Goal: Transaction & Acquisition: Purchase product/service

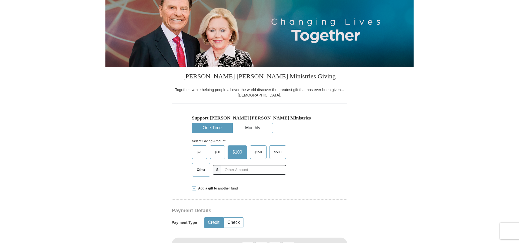
scroll to position [83, 0]
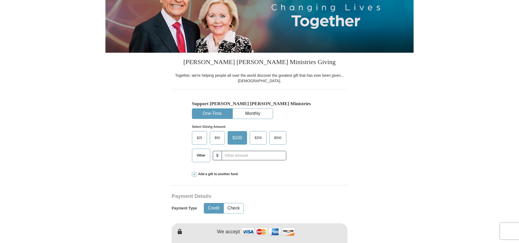
click at [217, 137] on span "$50" at bounding box center [217, 138] width 11 height 8
click at [0, 0] on input "$50" at bounding box center [0, 0] width 0 height 0
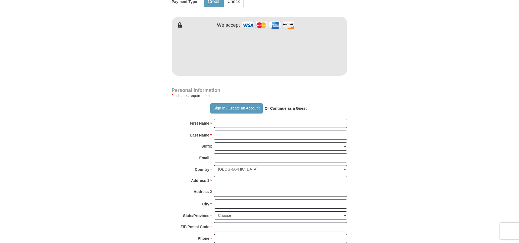
scroll to position [303, 0]
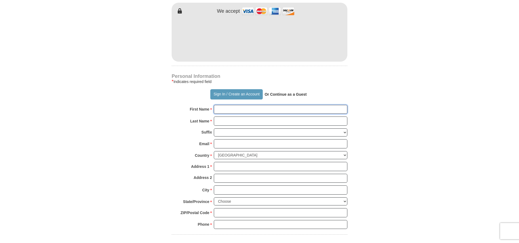
click at [246, 108] on input "First Name *" at bounding box center [280, 109] width 133 height 9
type input "Angelique"
click at [232, 120] on input "Last Name *" at bounding box center [280, 120] width 133 height 9
type input "[GEOGRAPHIC_DATA]"
click at [229, 143] on input "Email *" at bounding box center [280, 143] width 133 height 9
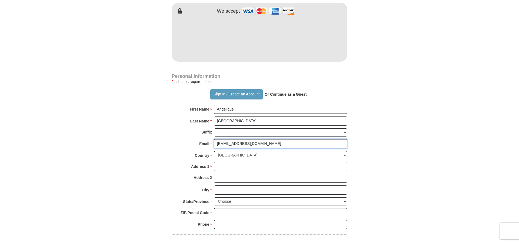
type input "[EMAIL_ADDRESS][DOMAIN_NAME]"
click at [225, 166] on input "Address 1 *" at bounding box center [280, 166] width 133 height 9
type input "PO Box 252"
click at [223, 189] on input "City *" at bounding box center [280, 189] width 133 height 9
type input "East Islip"
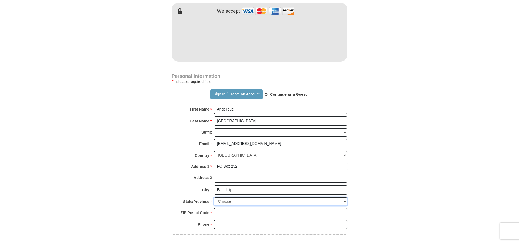
click at [214, 197] on select "Choose [US_STATE] [US_STATE] [US_STATE] [US_STATE] [US_STATE] Armed Forces Amer…" at bounding box center [280, 201] width 133 height 8
select select "NY"
click option "[US_STATE]" at bounding box center [0, 0] width 0 height 0
click at [225, 211] on input "ZIP/Postal Code *" at bounding box center [280, 212] width 133 height 9
click at [231, 213] on input "117" at bounding box center [280, 212] width 133 height 9
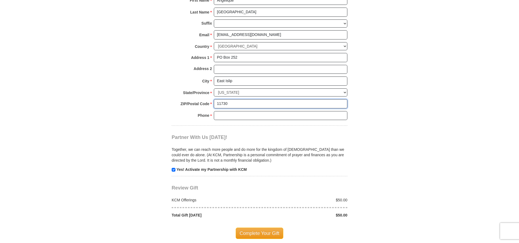
scroll to position [413, 0]
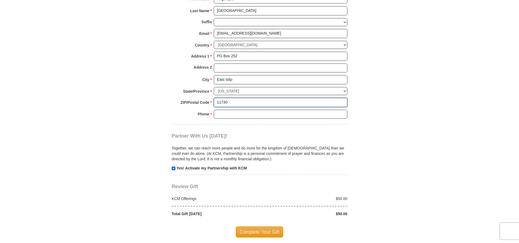
type input "11730"
click at [229, 115] on input "Phone * *" at bounding box center [280, 114] width 133 height 9
type input "6312900664"
click at [173, 167] on input "checkbox" at bounding box center [174, 168] width 4 height 4
checkbox input "false"
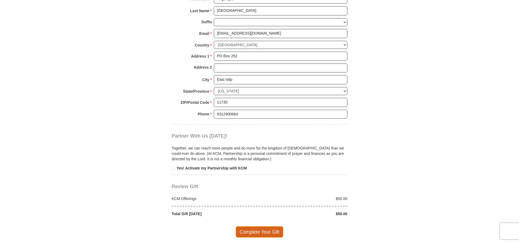
click at [262, 229] on span "Complete Your Gift" at bounding box center [260, 231] width 48 height 11
